Goal: Book appointment/travel/reservation

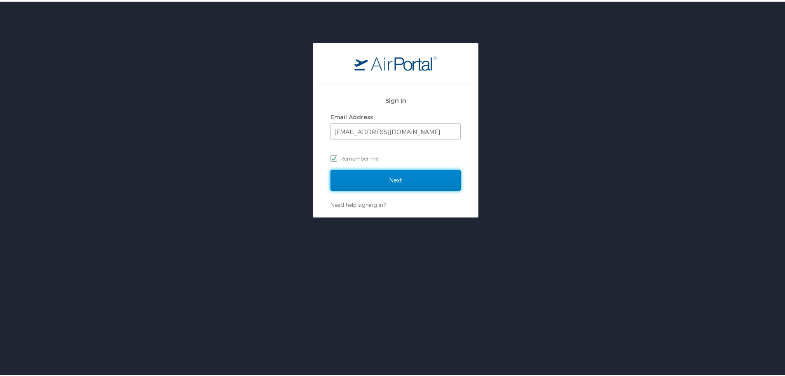
click at [354, 178] on input "Next" at bounding box center [396, 178] width 130 height 21
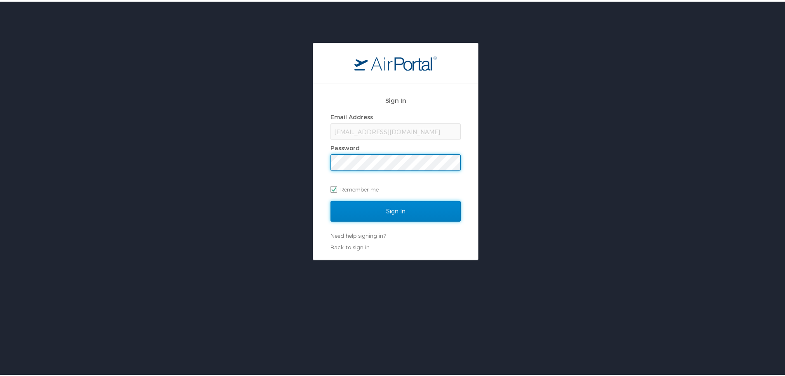
click at [411, 209] on input "Sign In" at bounding box center [396, 209] width 130 height 21
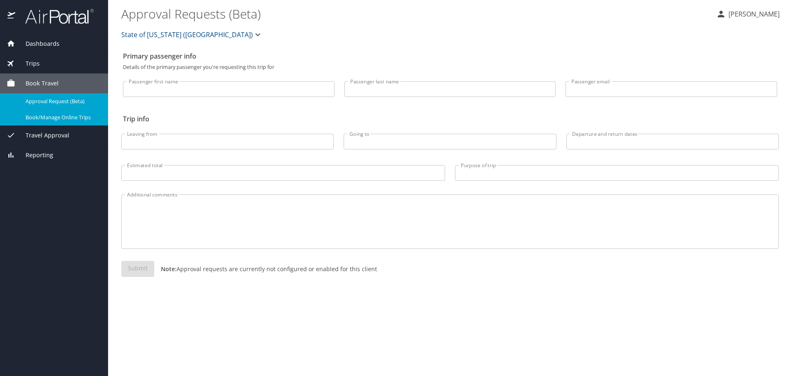
click at [69, 116] on span "Book/Manage Online Trips" at bounding box center [62, 117] width 73 height 8
